Goal: Obtain resource: Download file/media

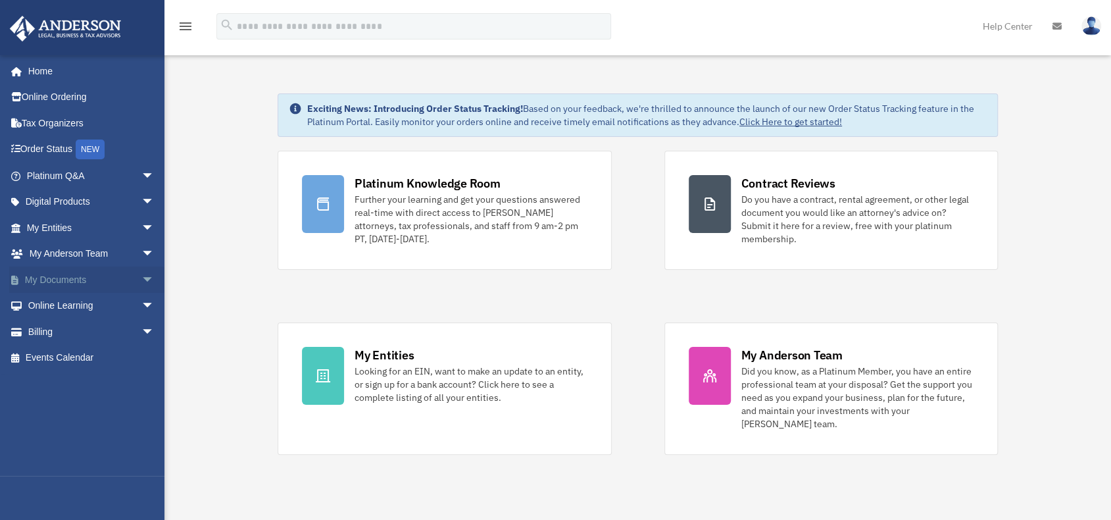
click at [141, 278] on span "arrow_drop_down" at bounding box center [154, 280] width 26 height 27
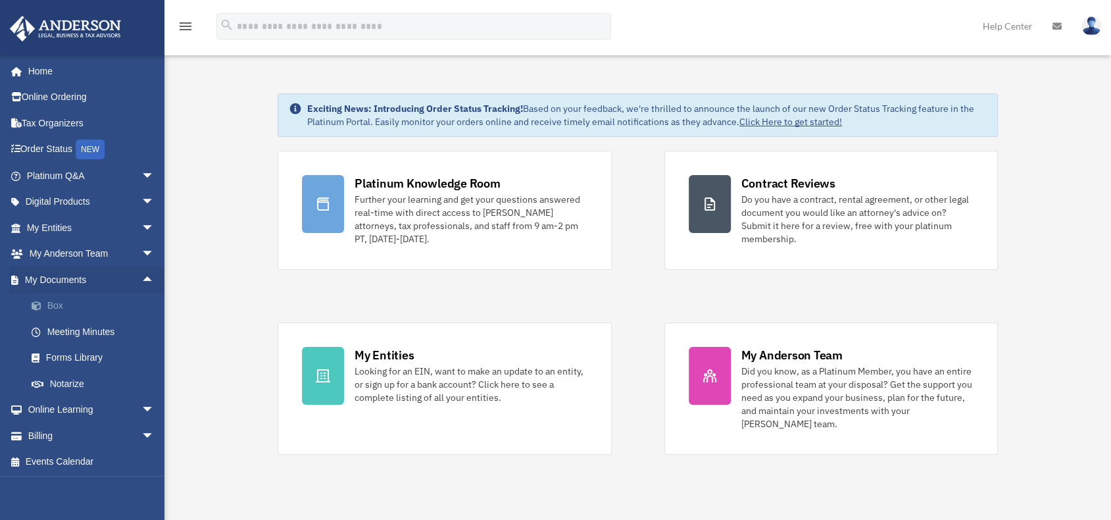
click at [61, 305] on link "Box" at bounding box center [96, 306] width 156 height 26
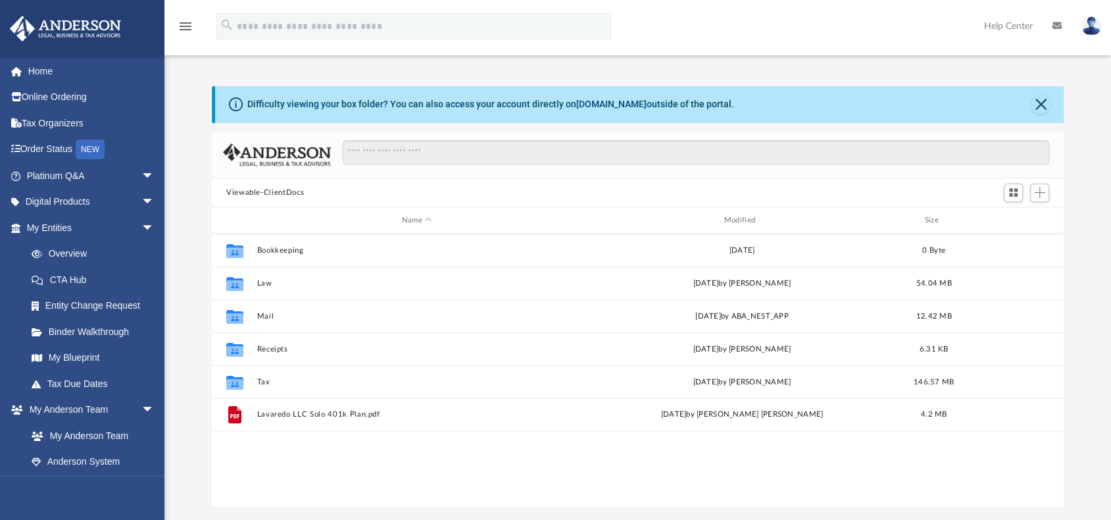
scroll to position [289, 842]
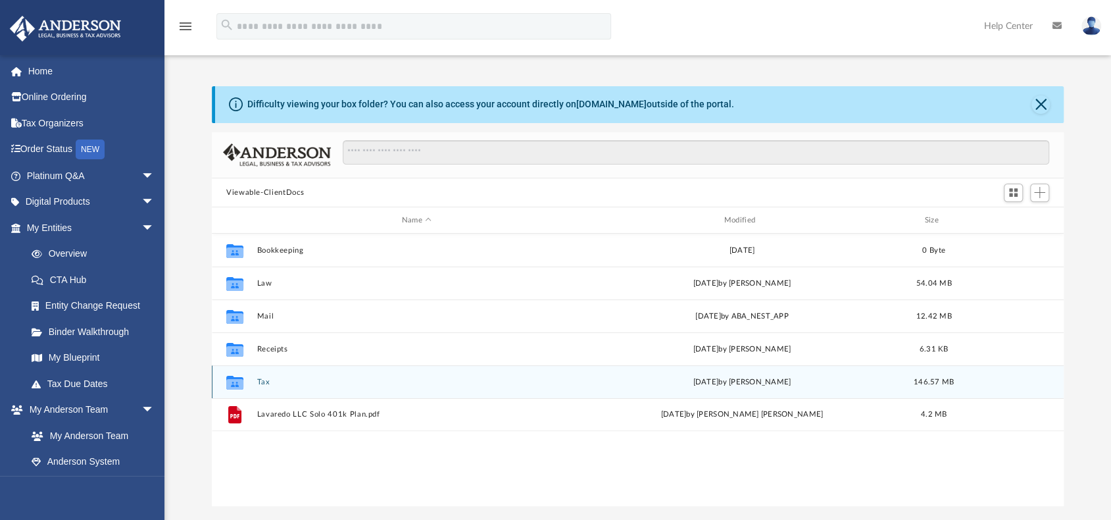
click at [263, 378] on button "Tax" at bounding box center [417, 382] width 320 height 9
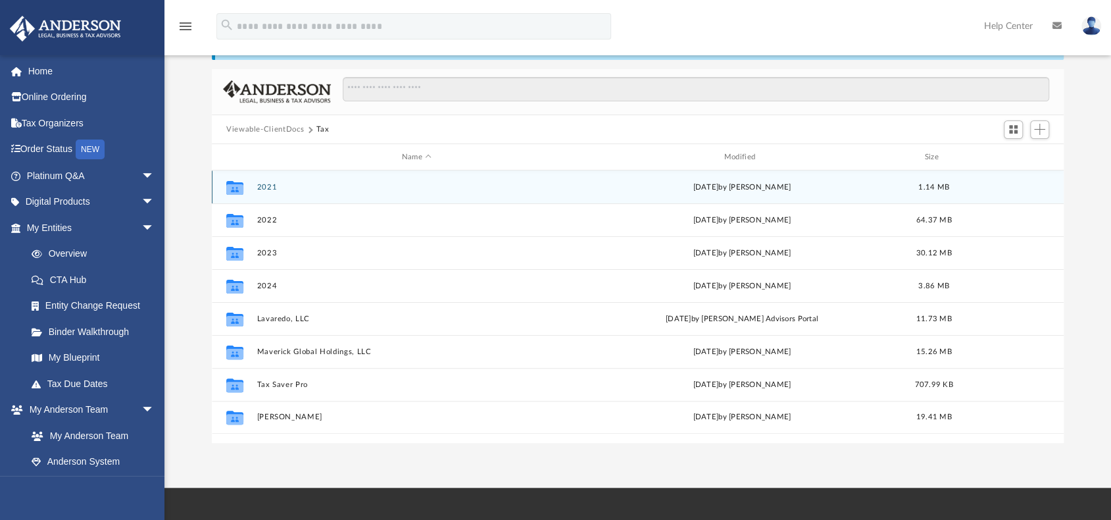
scroll to position [66, 0]
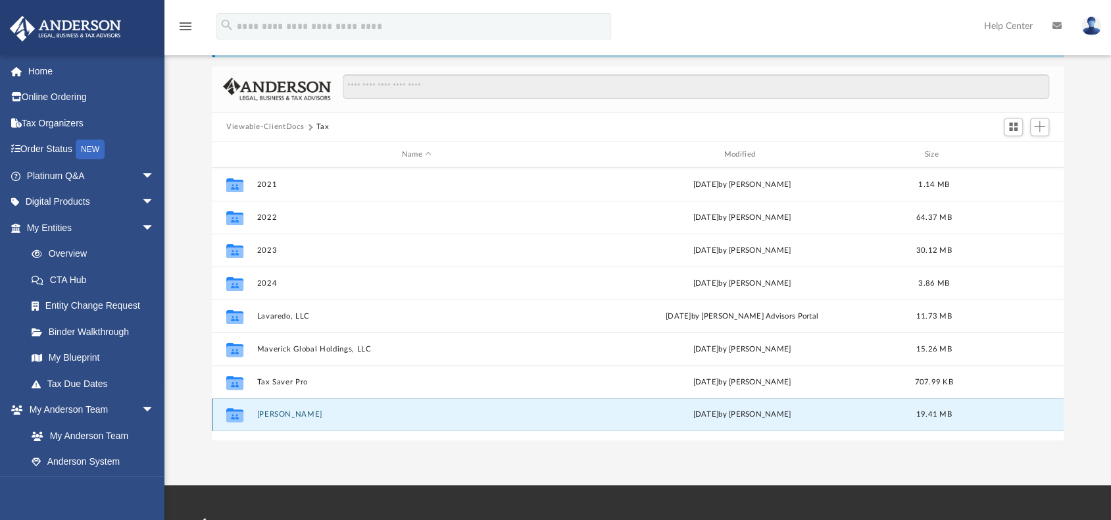
click at [284, 414] on button "[PERSON_NAME]" at bounding box center [417, 414] width 320 height 9
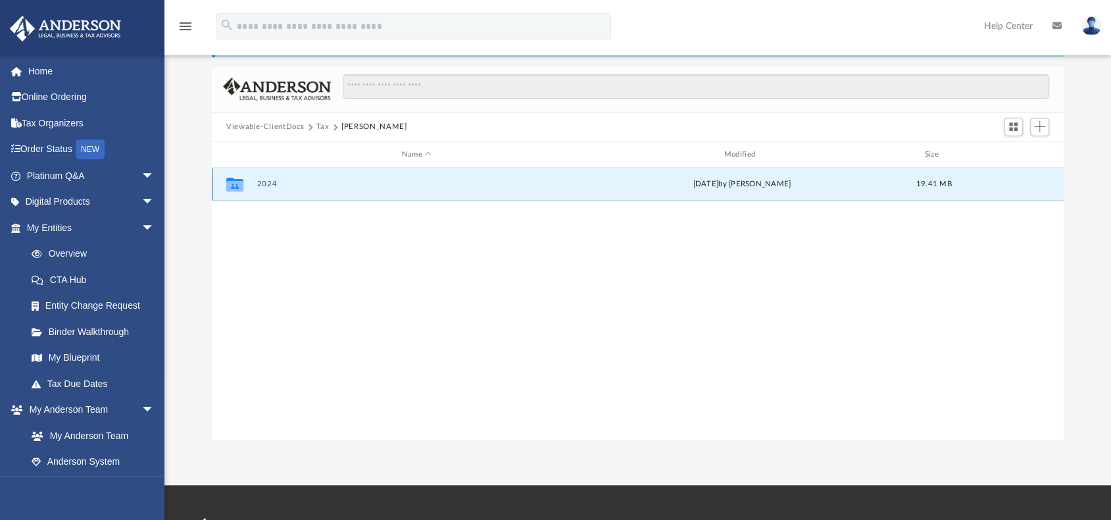
click at [260, 187] on button "2024" at bounding box center [417, 184] width 320 height 9
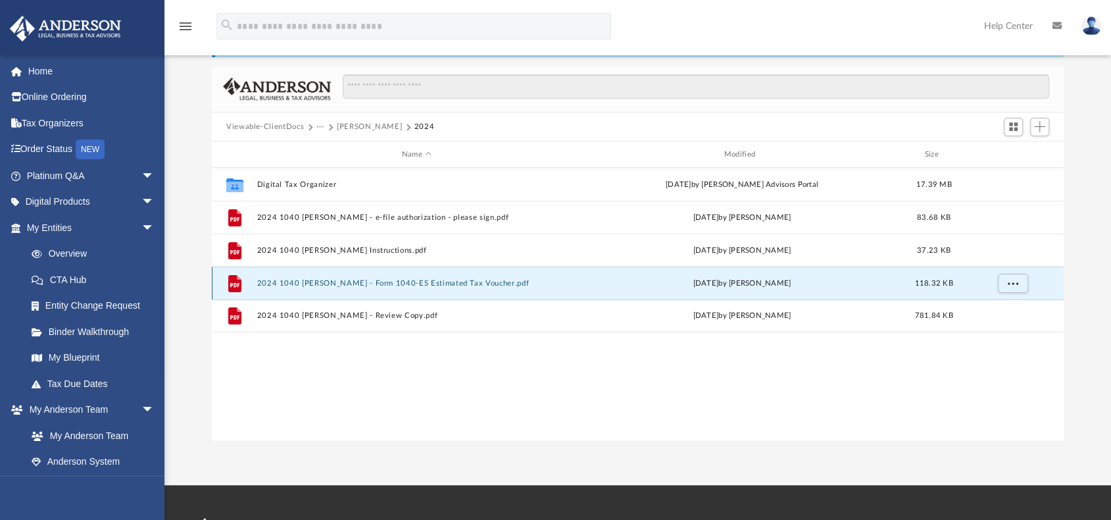
click at [300, 281] on button "2024 1040 [PERSON_NAME] - Form 1040-ES Estimated Tax Voucher.pdf" at bounding box center [417, 283] width 320 height 9
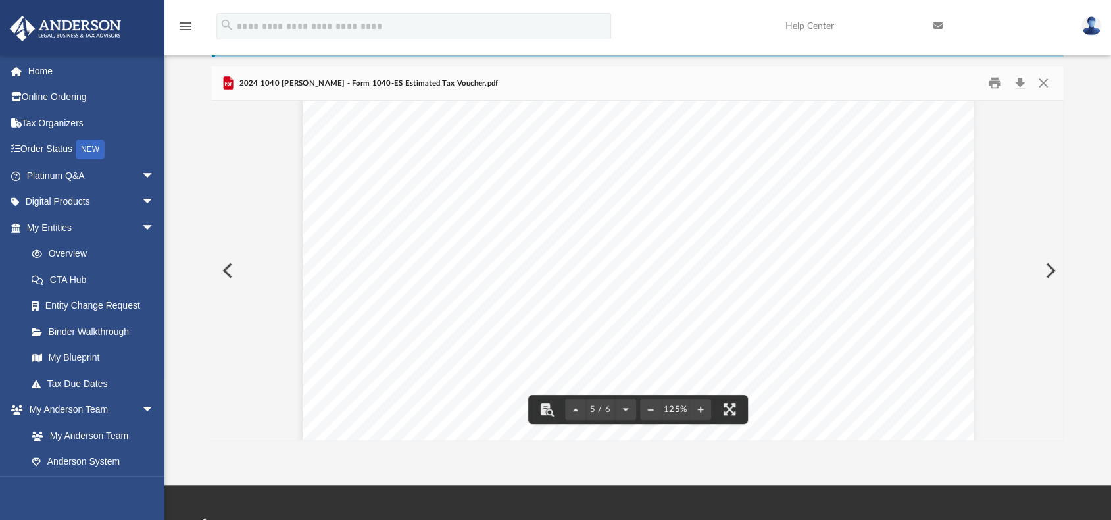
scroll to position [3027, 0]
click at [1042, 82] on button "Close" at bounding box center [1044, 83] width 24 height 20
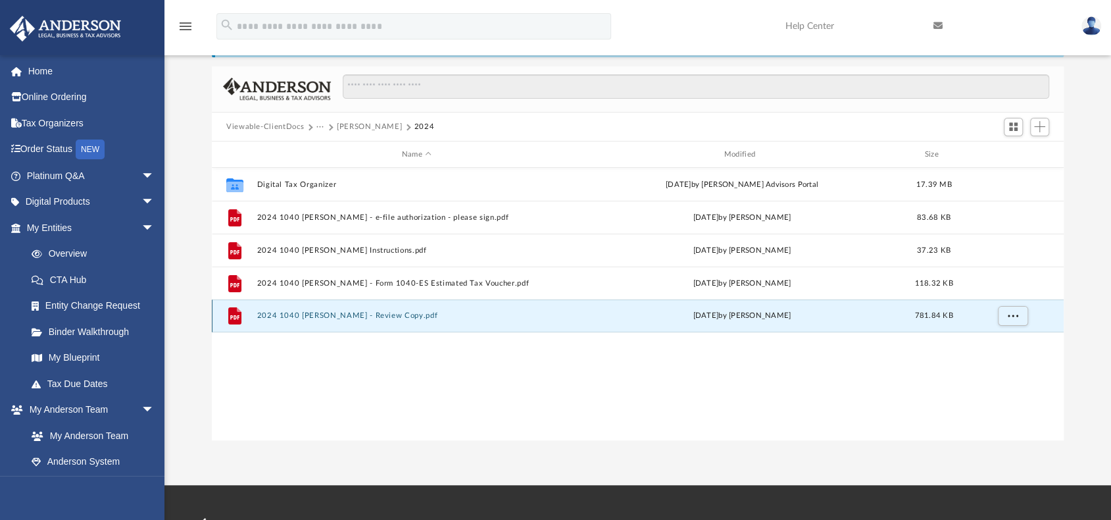
click at [334, 317] on button "2024 1040 [PERSON_NAME] - Review Copy.pdf" at bounding box center [417, 315] width 320 height 9
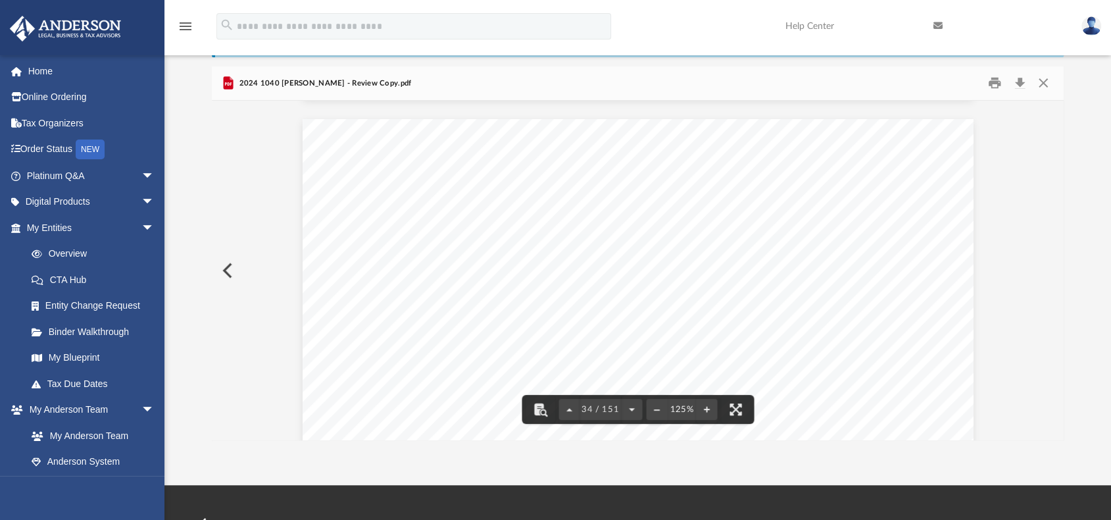
scroll to position [28890, 0]
